Goal: Transaction & Acquisition: Book appointment/travel/reservation

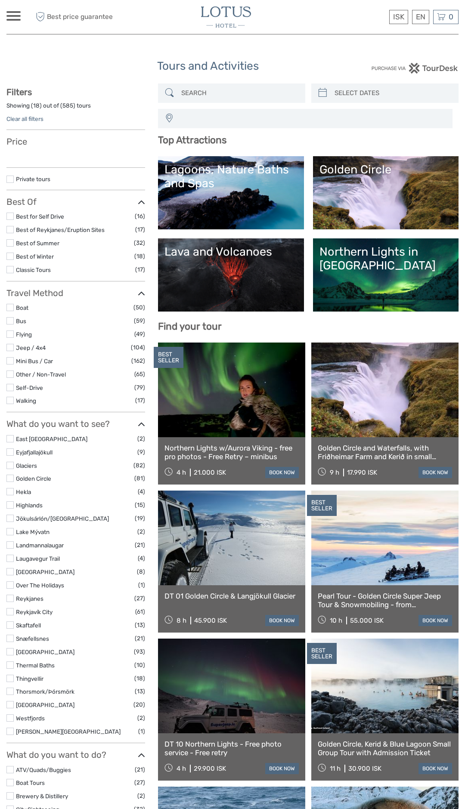
select select
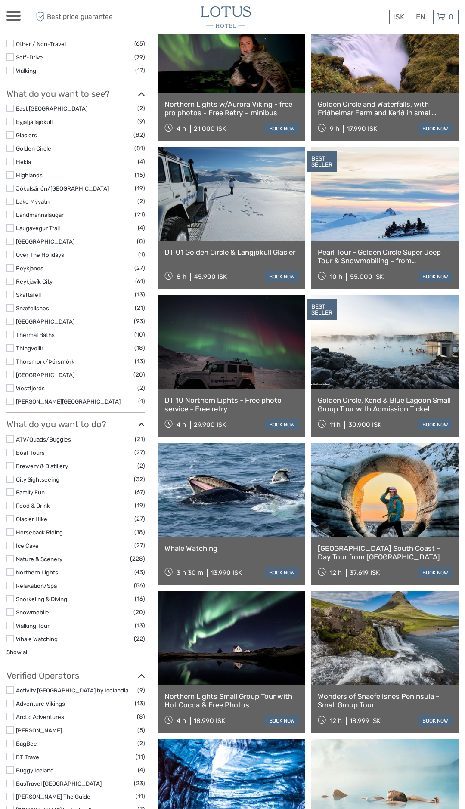
scroll to position [345, 0]
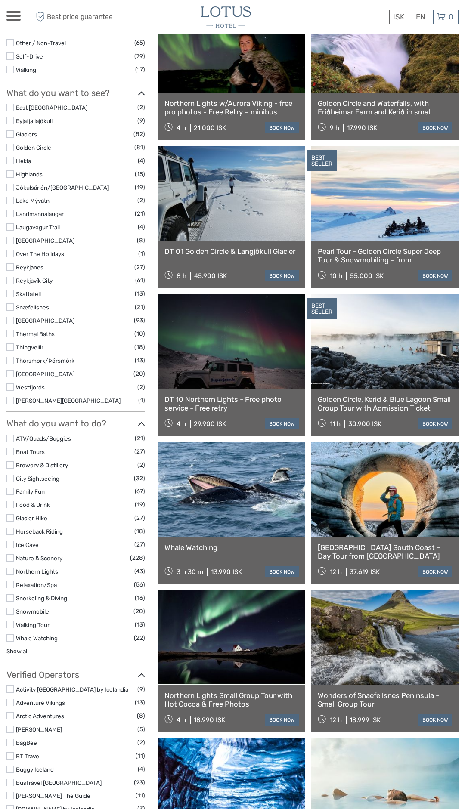
click at [224, 628] on link at bounding box center [231, 637] width 147 height 95
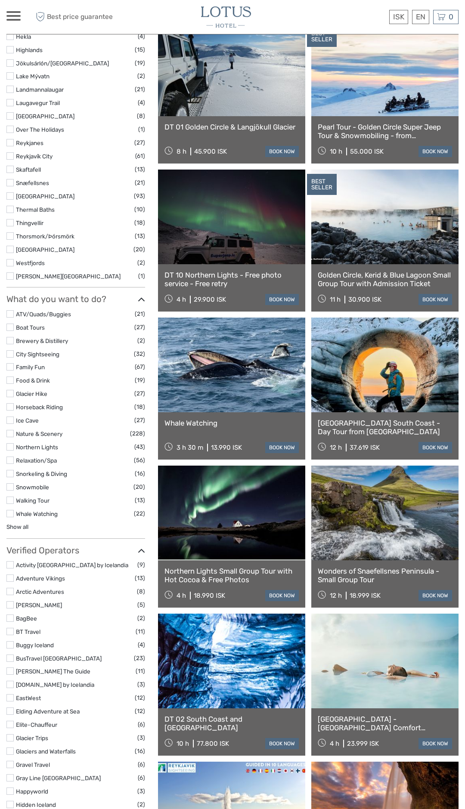
scroll to position [500, 0]
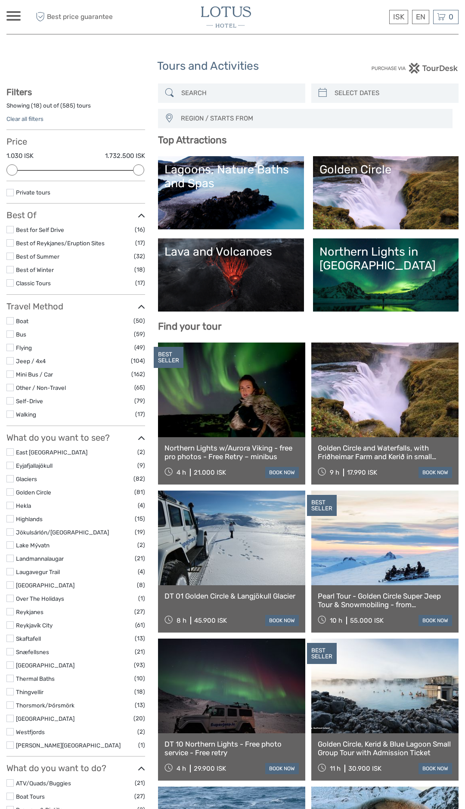
select select
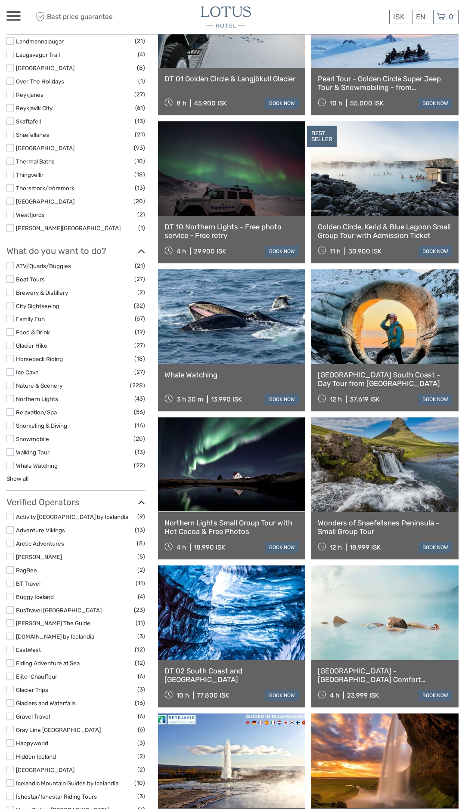
scroll to position [517, 0]
